Goal: Task Accomplishment & Management: Manage account settings

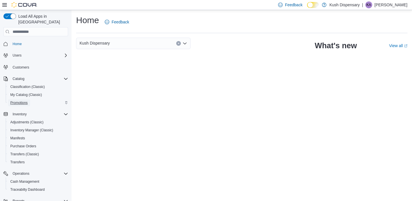
click at [24, 101] on span "Promotions" at bounding box center [18, 103] width 17 height 5
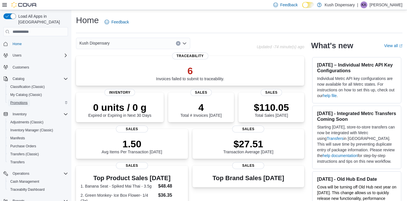
click at [24, 101] on span "Promotions" at bounding box center [18, 103] width 17 height 5
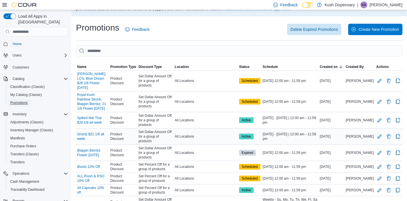
scroll to position [24, 0]
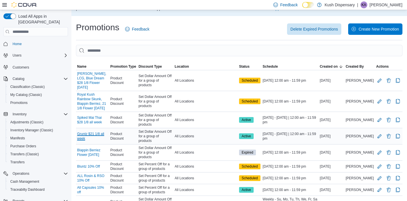
click at [106, 132] on link "Gruntz $21 1/8 all week" at bounding box center [92, 136] width 31 height 9
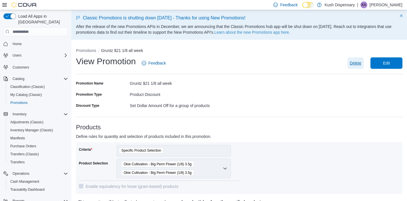
click at [358, 63] on span "Delete" at bounding box center [355, 63] width 11 height 6
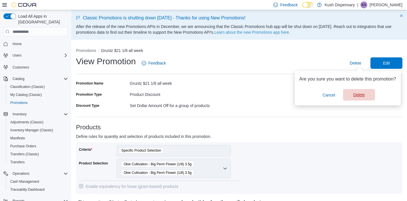
click at [355, 95] on span "Delete" at bounding box center [359, 95] width 11 height 6
